Goal: Information Seeking & Learning: Find specific fact

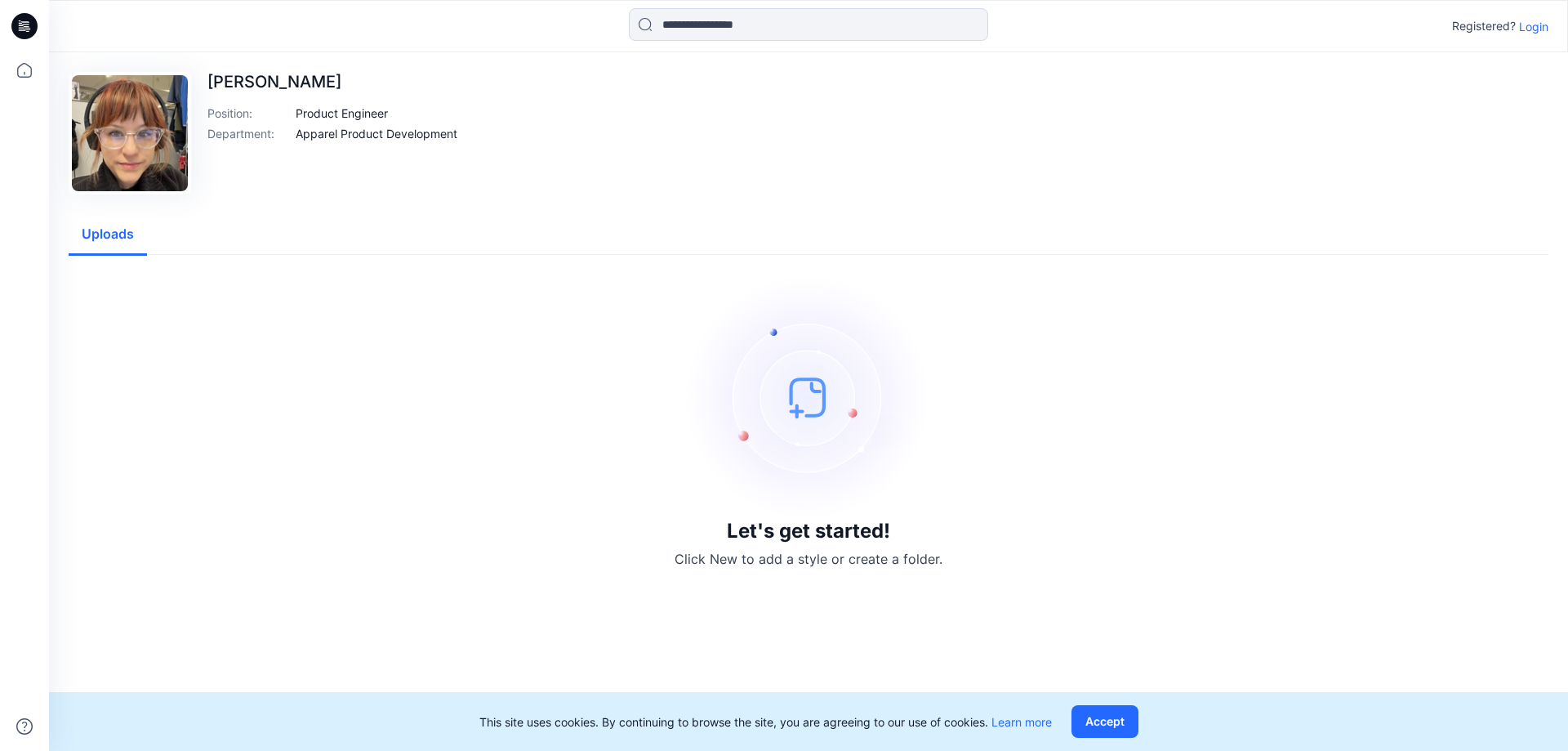
click at [145, 136] on img at bounding box center [130, 133] width 116 height 116
drag, startPoint x: 388, startPoint y: 112, endPoint x: 294, endPoint y: 117, distance: 94.1
click at [294, 117] on div "Position : Product Engineer" at bounding box center [333, 113] width 250 height 17
drag, startPoint x: 458, startPoint y: 134, endPoint x: 272, endPoint y: 130, distance: 186.0
click at [272, 130] on div "Department : Apparel Product Development" at bounding box center [333, 133] width 250 height 17
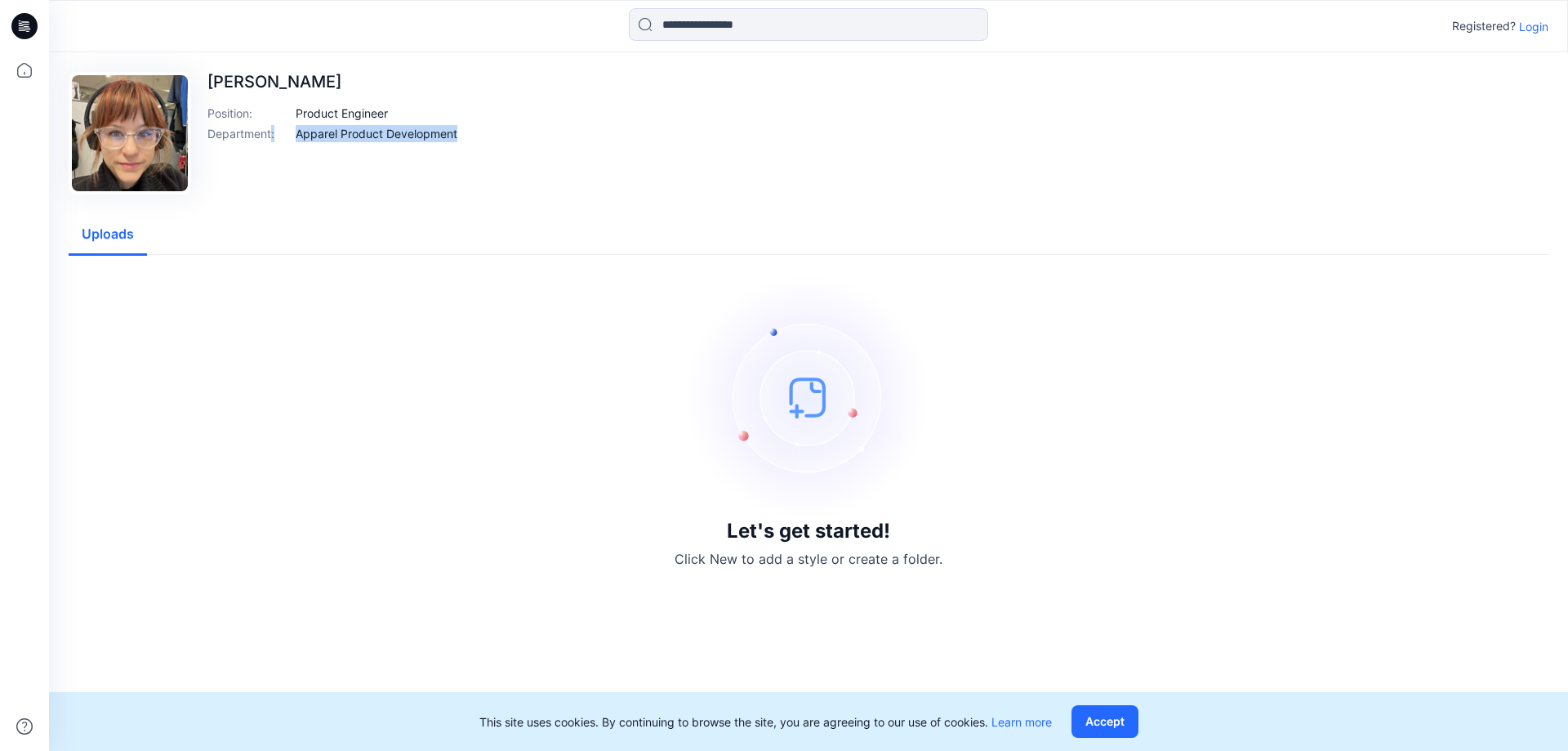
click at [375, 168] on div "[PERSON_NAME] Position : Product Engineer Department : Apparel Product Developm…" at bounding box center [333, 133] width 250 height 122
click at [371, 138] on p "Apparel Product Development" at bounding box center [376, 133] width 162 height 17
click at [379, 131] on p "Apparel Product Development" at bounding box center [376, 133] width 162 height 17
click at [148, 146] on img at bounding box center [130, 133] width 116 height 116
click at [149, 141] on img at bounding box center [130, 133] width 116 height 116
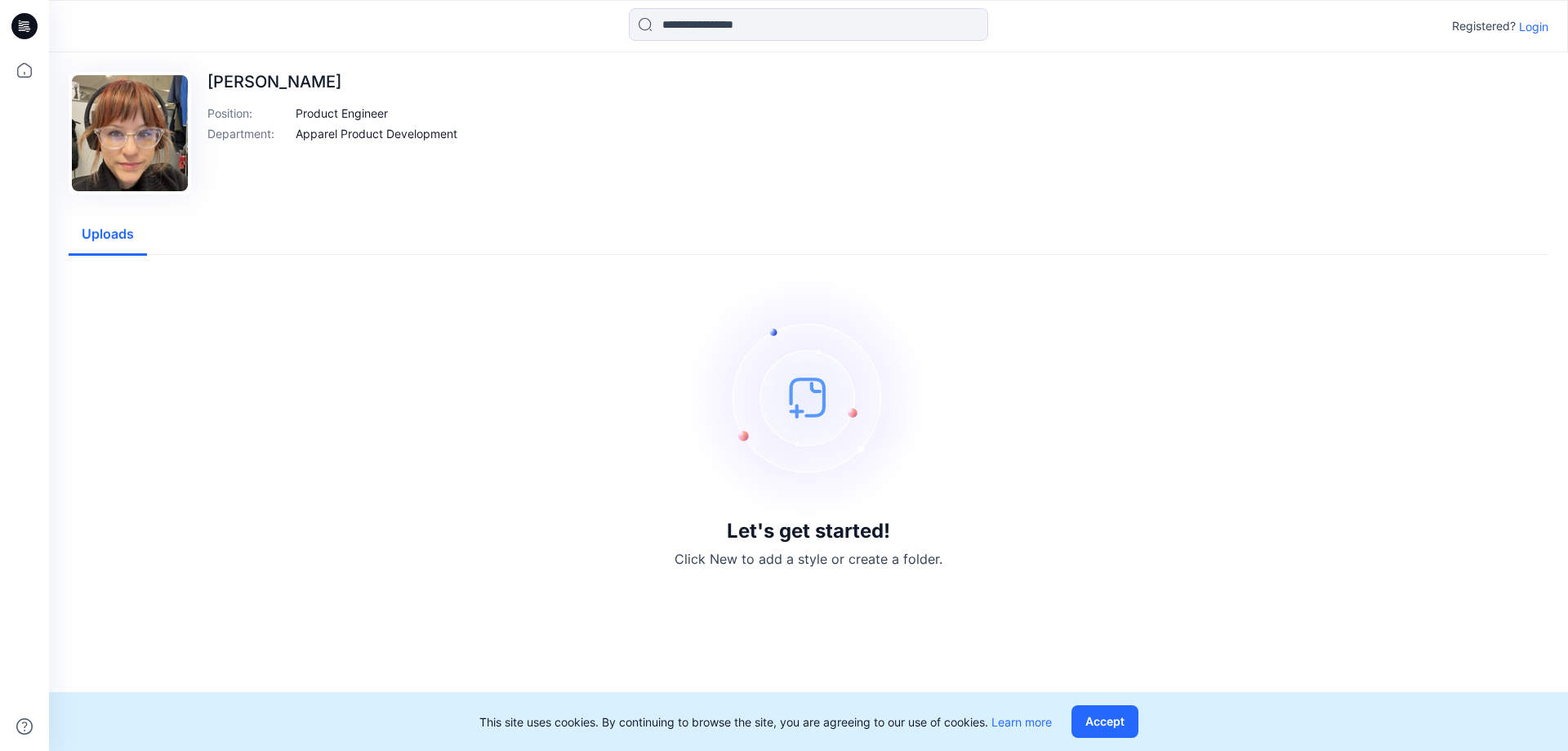
click at [149, 141] on img at bounding box center [130, 133] width 116 height 116
